Goal: Task Accomplishment & Management: Manage account settings

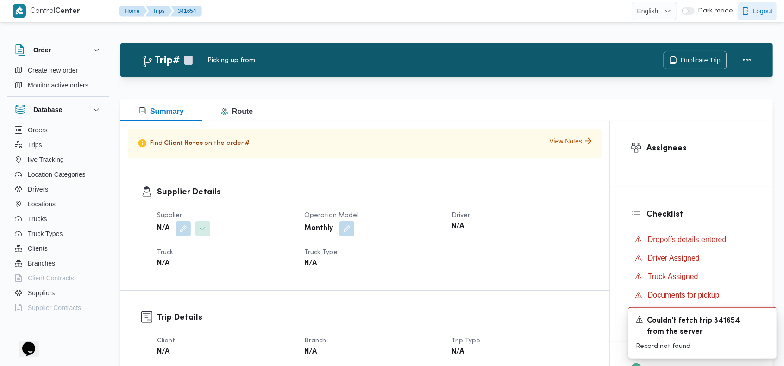
click at [764, 15] on span "Logout" at bounding box center [763, 11] width 20 height 11
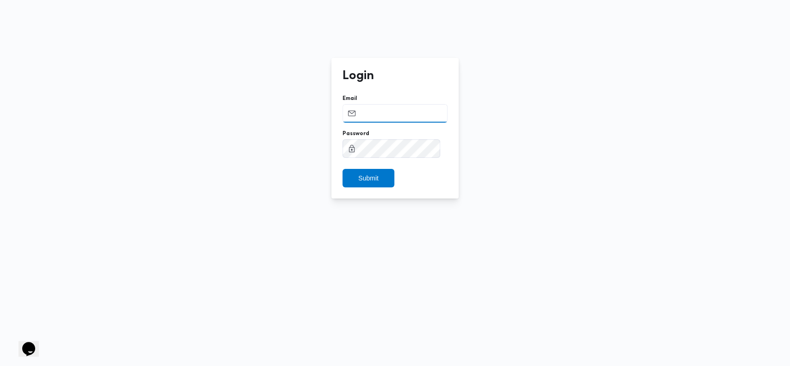
type input "[PERSON_NAME][EMAIL_ADDRESS][DOMAIN_NAME]"
click at [395, 116] on input "[PERSON_NAME][EMAIL_ADDRESS][DOMAIN_NAME]" at bounding box center [395, 113] width 105 height 19
click at [392, 109] on input "Email" at bounding box center [395, 113] width 105 height 19
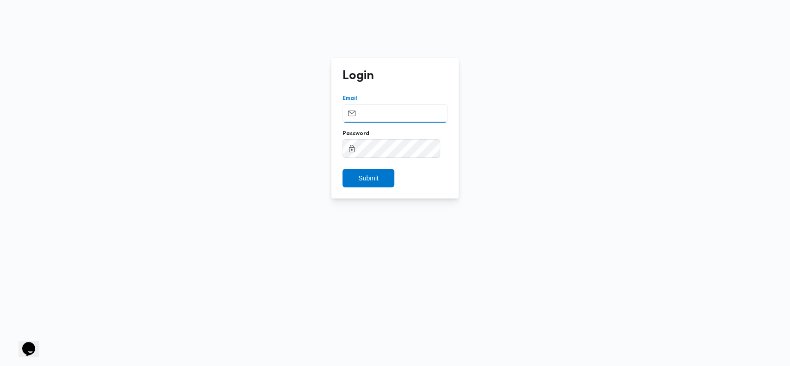
type input "[PERSON_NAME][EMAIL_ADDRESS][DOMAIN_NAME]"
click at [379, 181] on span "Submit" at bounding box center [368, 177] width 20 height 11
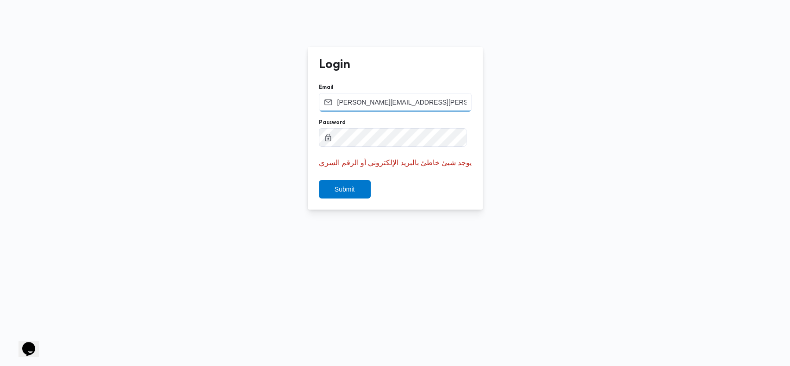
click at [406, 105] on input "[PERSON_NAME][EMAIL_ADDRESS][DOMAIN_NAME]" at bounding box center [395, 102] width 153 height 19
click at [386, 96] on input "Email" at bounding box center [395, 102] width 153 height 19
paste input "[PERSON_NAME][EMAIL_ADDRESS][DOMAIN_NAME]"
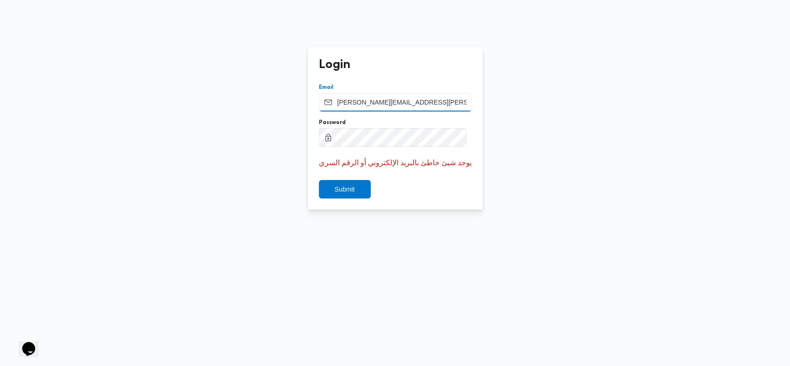
type input "[PERSON_NAME][EMAIL_ADDRESS][DOMAIN_NAME]"
click at [319, 180] on button "Submit" at bounding box center [345, 189] width 52 height 19
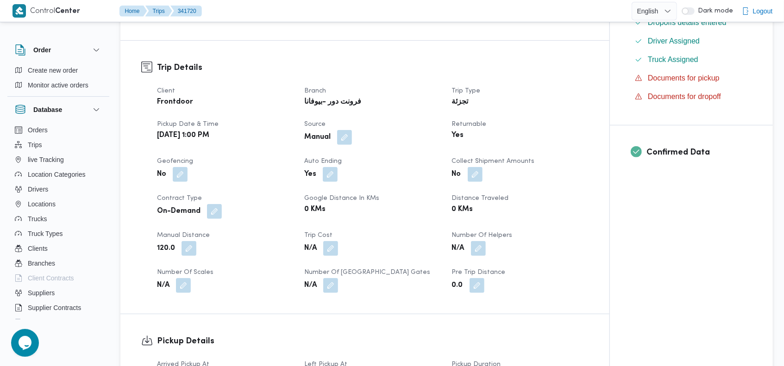
scroll to position [297, 0]
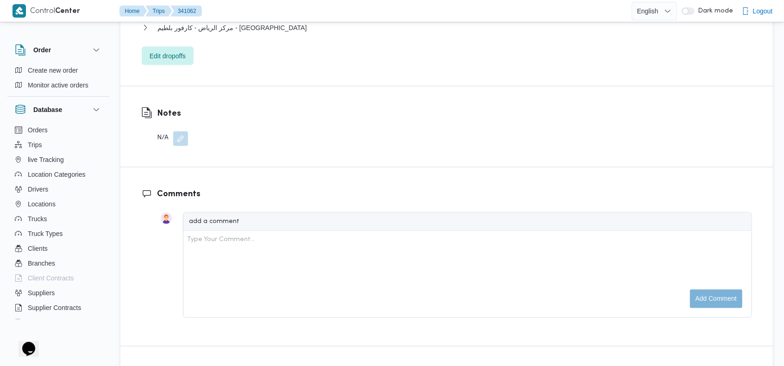
scroll to position [963, 0]
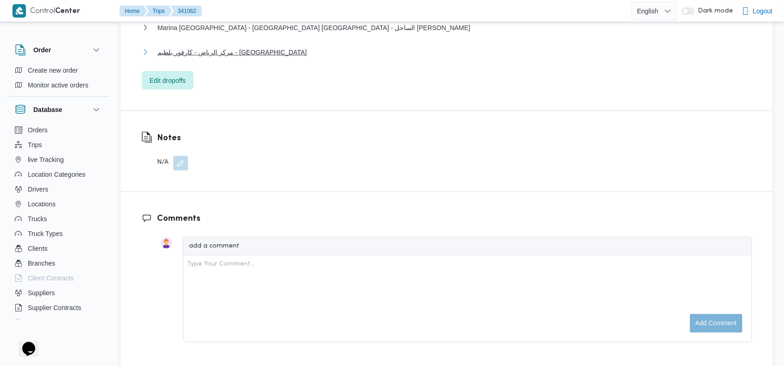
click at [231, 47] on span "مركز الرياض - كارفور بلطيم - [GEOGRAPHIC_DATA]" at bounding box center [231, 52] width 149 height 11
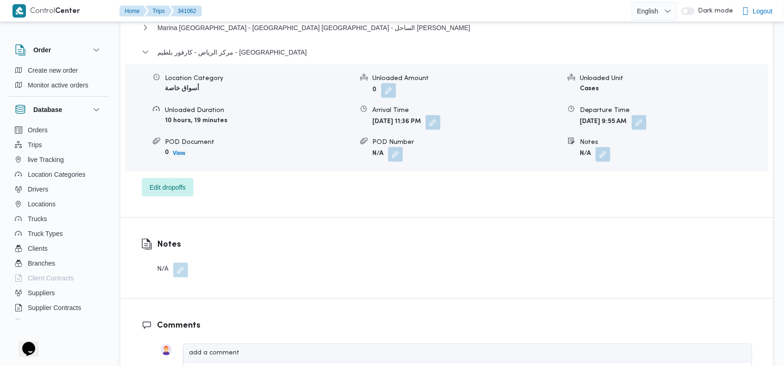
click at [710, 83] on form "Cases" at bounding box center [674, 88] width 188 height 11
click at [700, 83] on form "Cases" at bounding box center [674, 88] width 188 height 11
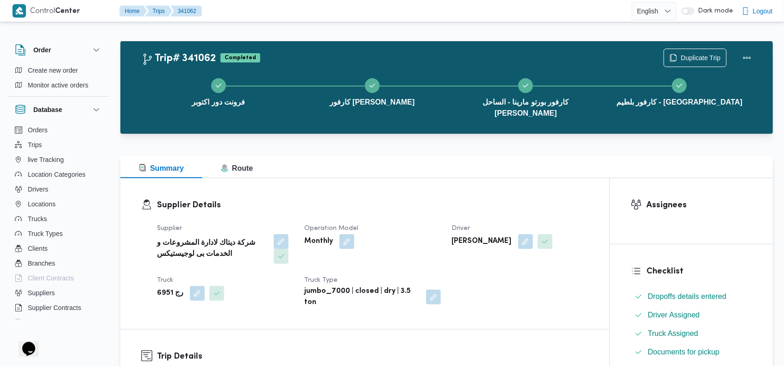
scroll to position [1, 0]
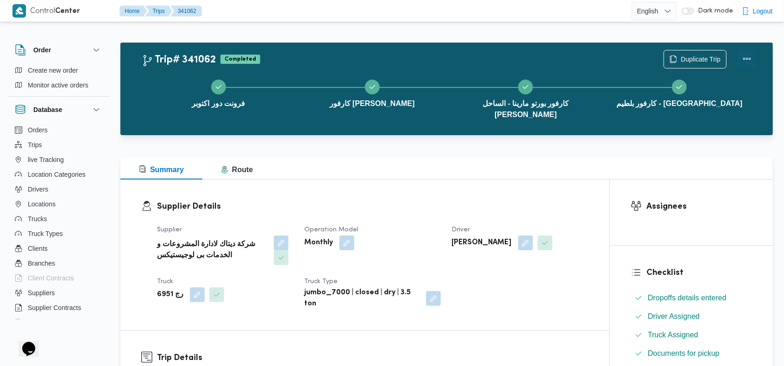
click at [740, 53] on button "Actions" at bounding box center [747, 59] width 19 height 19
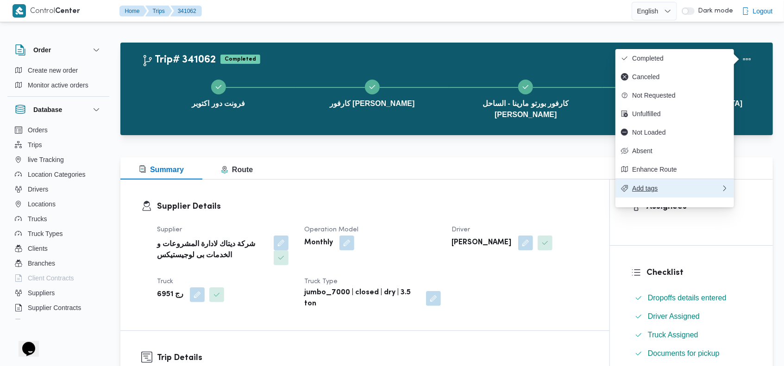
click at [638, 192] on span "Add tags" at bounding box center [676, 188] width 89 height 7
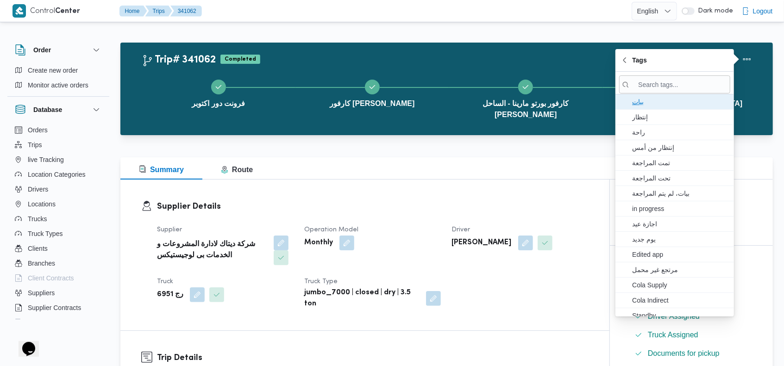
click at [641, 101] on span "بيات" at bounding box center [680, 101] width 96 height 11
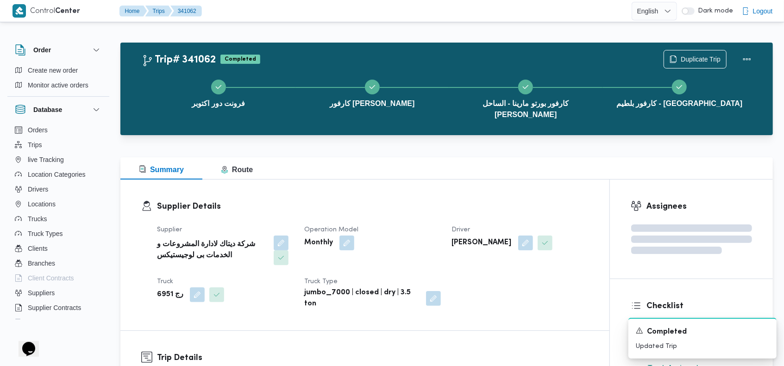
click at [371, 58] on div "Trip# 341062 Completed Duplicate Trip" at bounding box center [449, 59] width 614 height 19
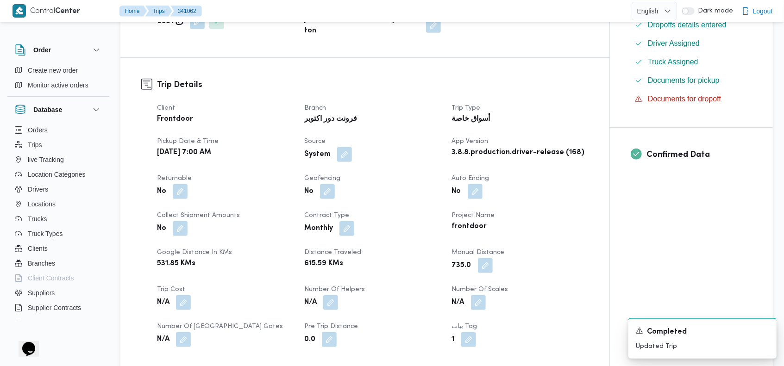
scroll to position [0, 0]
